Goal: Use online tool/utility: Utilize a website feature to perform a specific function

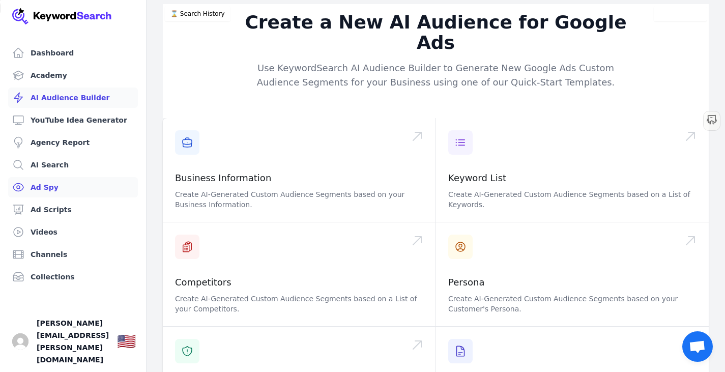
click at [46, 193] on link "Ad Spy" at bounding box center [73, 187] width 130 height 20
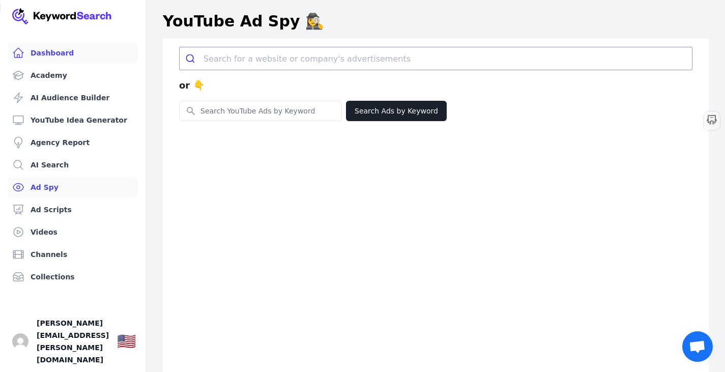
click at [75, 54] on link "Dashboard" at bounding box center [73, 53] width 130 height 20
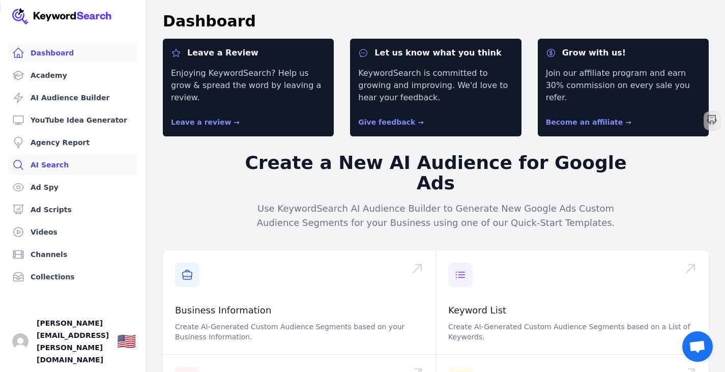
click at [96, 171] on link "AI Search" at bounding box center [73, 165] width 130 height 20
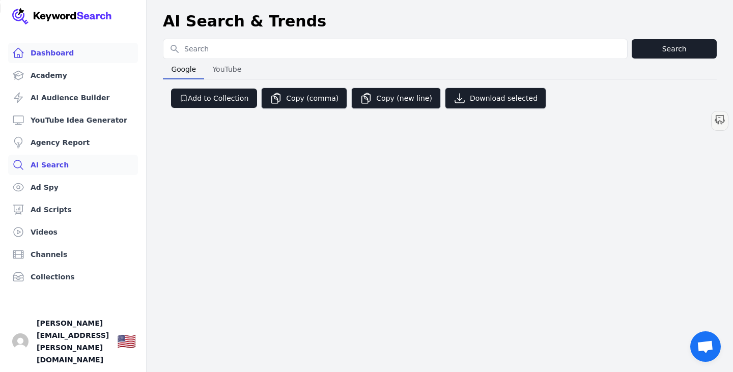
click at [91, 47] on link "Dashboard" at bounding box center [73, 53] width 130 height 20
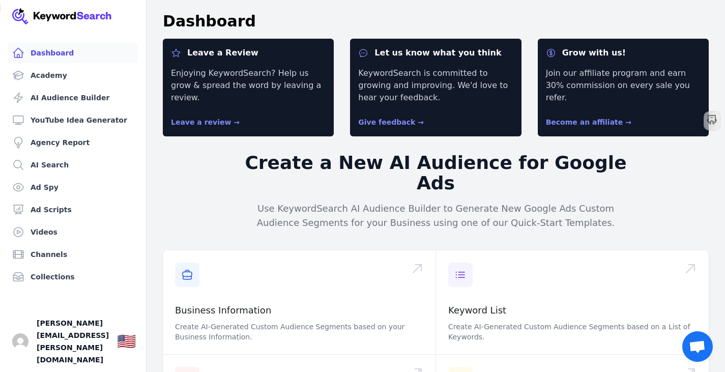
scroll to position [119, 0]
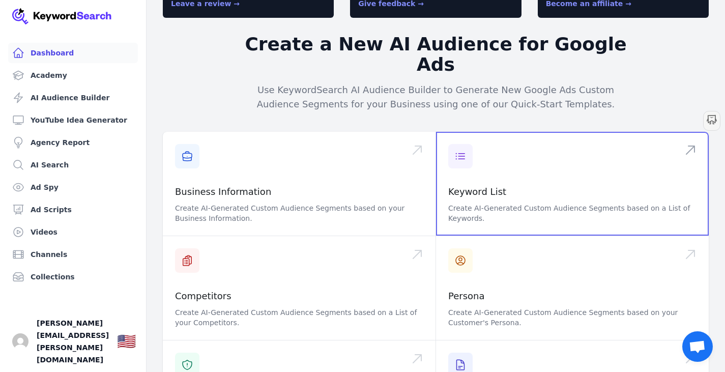
click at [524, 140] on span at bounding box center [572, 184] width 273 height 104
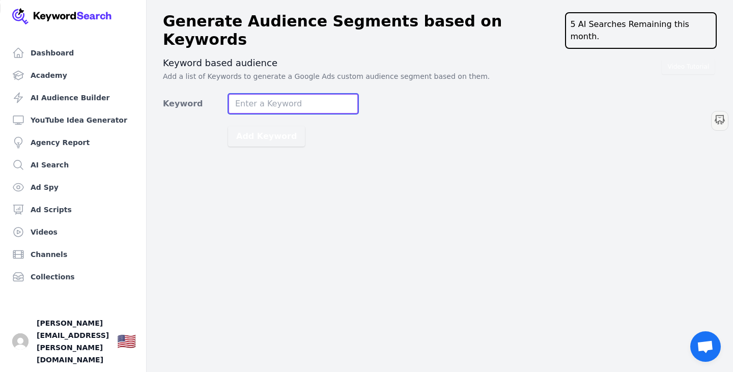
click at [307, 96] on input "Keyword" at bounding box center [293, 104] width 130 height 20
paste input "time management"
click at [264, 94] on input "time management" at bounding box center [293, 104] width 130 height 20
paste input "1. Difficulty in tracking personal finances effectively Lack of user-friendly t…"
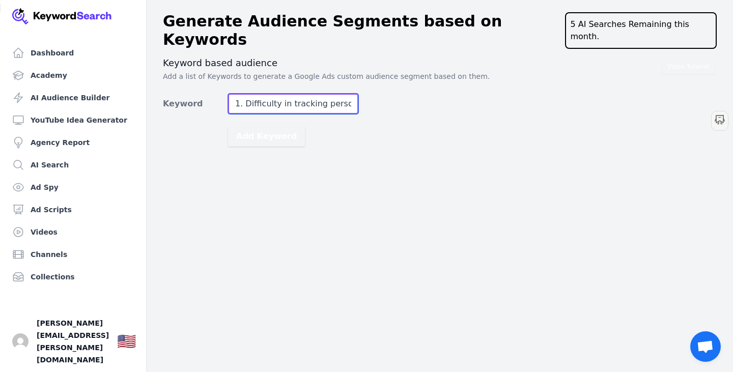
drag, startPoint x: 254, startPoint y: 86, endPoint x: 214, endPoint y: 78, distance: 41.5
click at [214, 78] on div "Video Tutorial Keyword based audience Add a list of Keywords to generate a Goog…" at bounding box center [440, 102] width 554 height 90
click at [247, 94] on input "1. Difficulty in tracking personal finances effectively Lack of user-friendly t…" at bounding box center [293, 104] width 130 height 20
drag, startPoint x: 245, startPoint y: 88, endPoint x: 218, endPoint y: 85, distance: 26.6
click at [218, 94] on div "Keyword 1. Difficulty in tracking personal finances effectively Lack of user-fr…" at bounding box center [260, 104] width 195 height 20
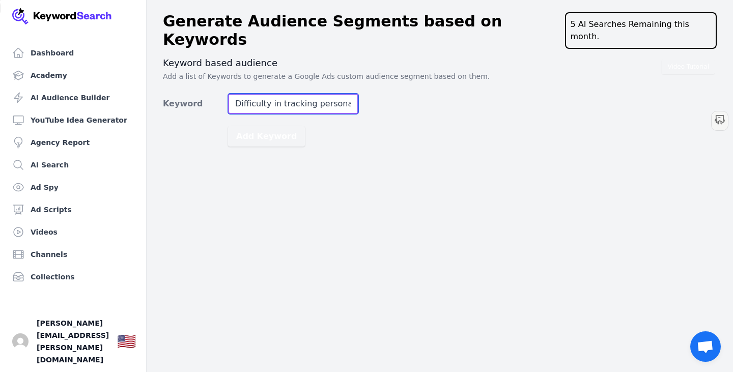
click at [283, 94] on input "Difficulty in tracking personal finances effectively Lack of user-friendly tool…" at bounding box center [293, 104] width 130 height 20
paste input "1."
click at [284, 94] on input "1. Difficulty in tracking personal finances effectively Lack of user-friendly t…" at bounding box center [293, 104] width 130 height 20
paste input "budgeting"
type input "budgeting"
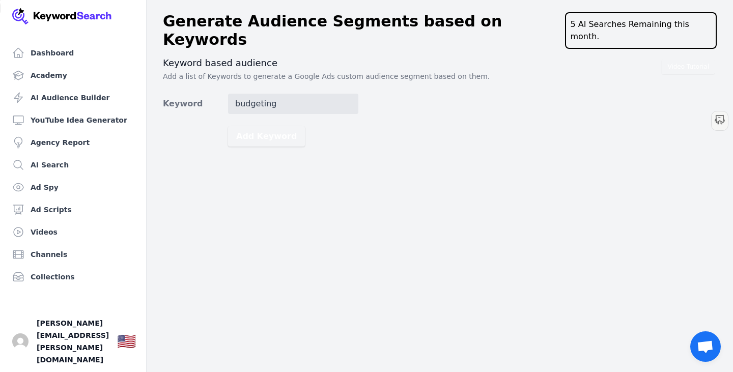
click at [457, 146] on div "Dashboard Academy AI Audience Builder YouTube Idea Generator Agency Report AI S…" at bounding box center [366, 186] width 733 height 372
click at [281, 132] on main "Generate Audience Segments based on Keywords 5 AI Searches Remaining this month…" at bounding box center [366, 75] width 733 height 151
click at [280, 126] on button "Add Keyword" at bounding box center [266, 136] width 77 height 20
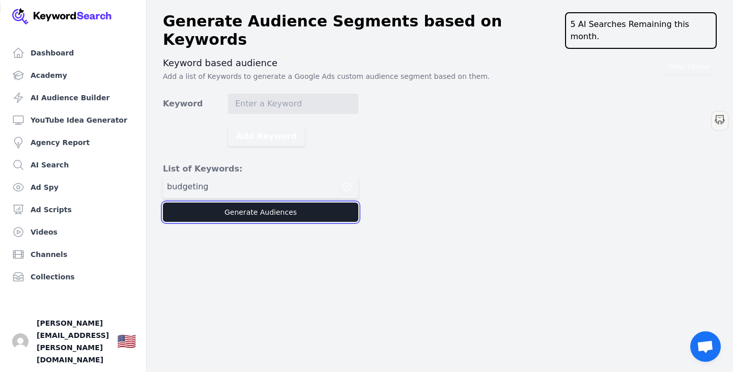
click at [321, 202] on button "Generate Audiences" at bounding box center [260, 211] width 195 height 19
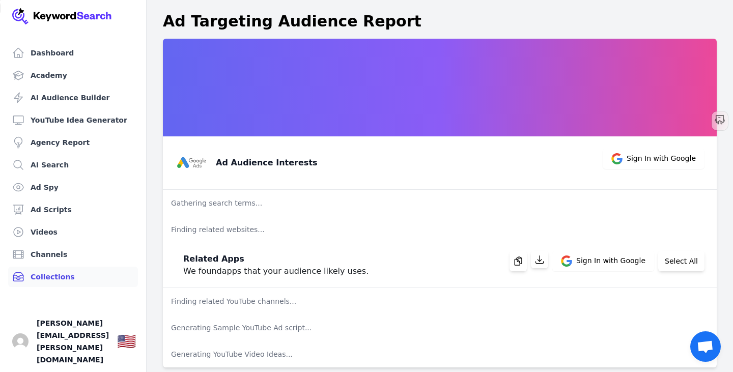
click at [80, 282] on link "Collections" at bounding box center [73, 277] width 130 height 20
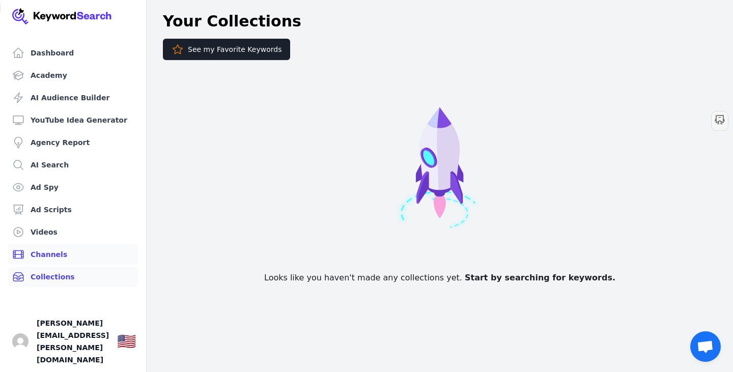
click at [81, 260] on link "Channels" at bounding box center [73, 254] width 130 height 20
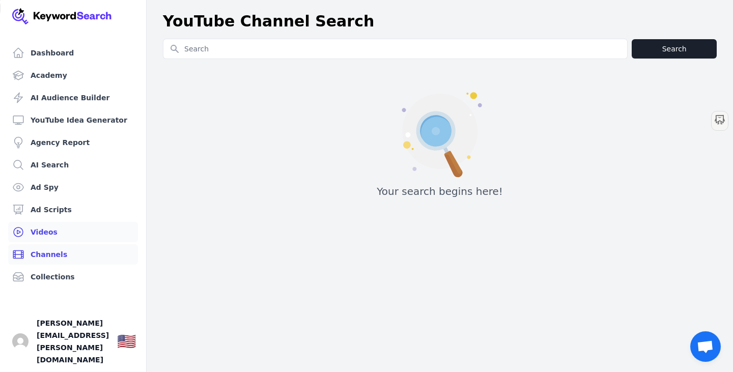
click at [88, 233] on link "Videos" at bounding box center [73, 232] width 130 height 20
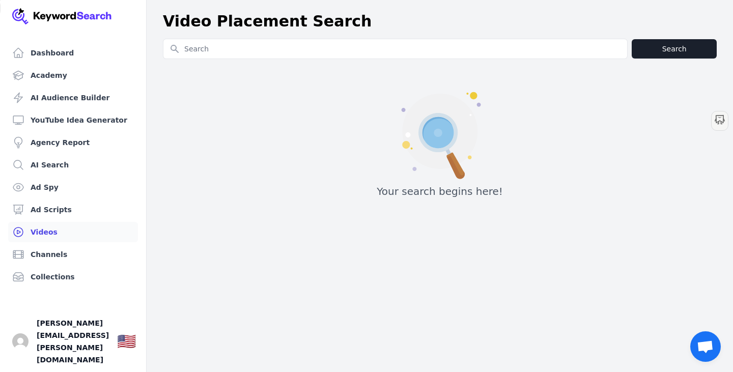
click at [89, 221] on ul "Dashboard Academy AI Audience Builder YouTube Idea Generator Agency Report AI S…" at bounding box center [73, 165] width 130 height 244
click at [92, 213] on link "Ad Scripts" at bounding box center [73, 209] width 130 height 20
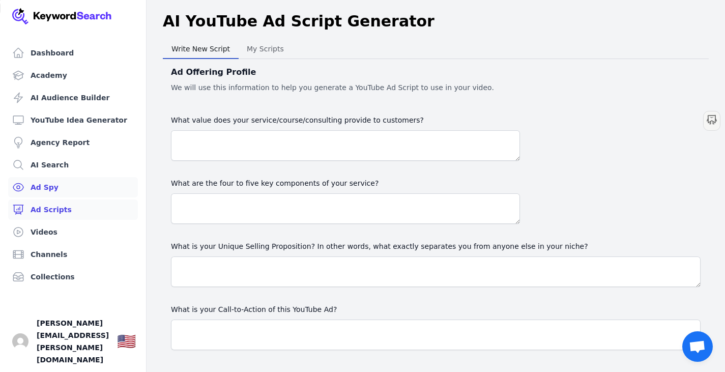
click at [92, 193] on link "Ad Spy" at bounding box center [73, 187] width 130 height 20
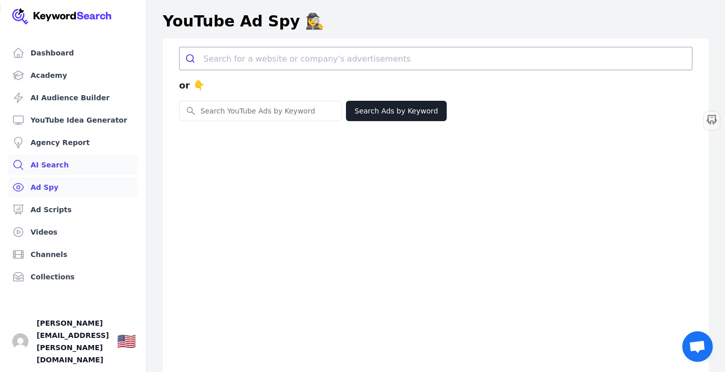
click at [100, 169] on link "AI Search" at bounding box center [73, 165] width 130 height 20
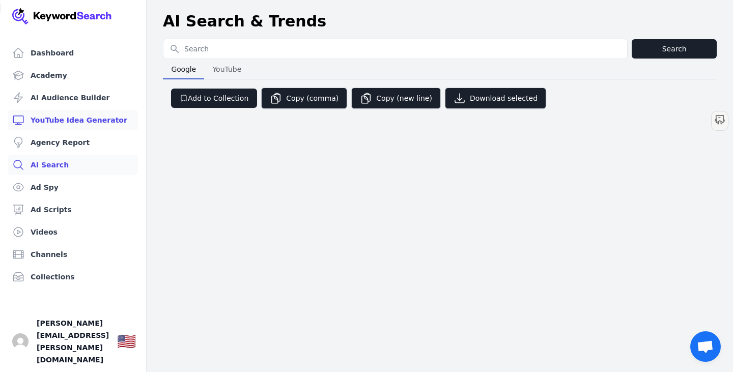
click at [86, 130] on link "YouTube Idea Generator" at bounding box center [73, 120] width 130 height 20
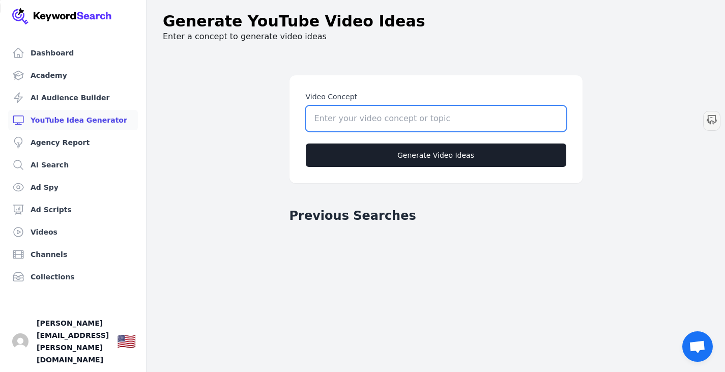
click at [344, 116] on input "Video Concept" at bounding box center [436, 118] width 260 height 25
paste input "budgeting"
type input "budgeting"
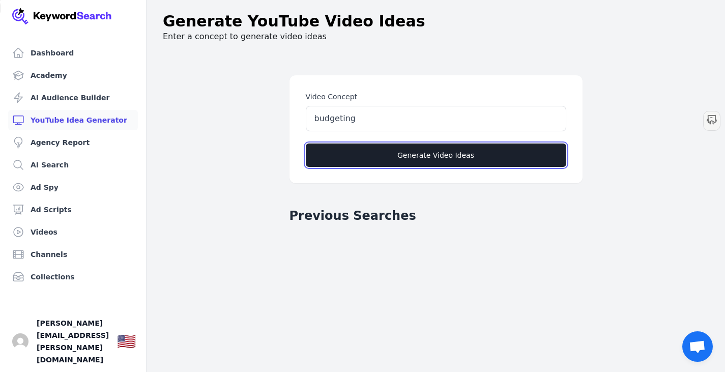
click at [378, 153] on button "Generate Video Ideas" at bounding box center [436, 154] width 260 height 23
